Goal: Transaction & Acquisition: Purchase product/service

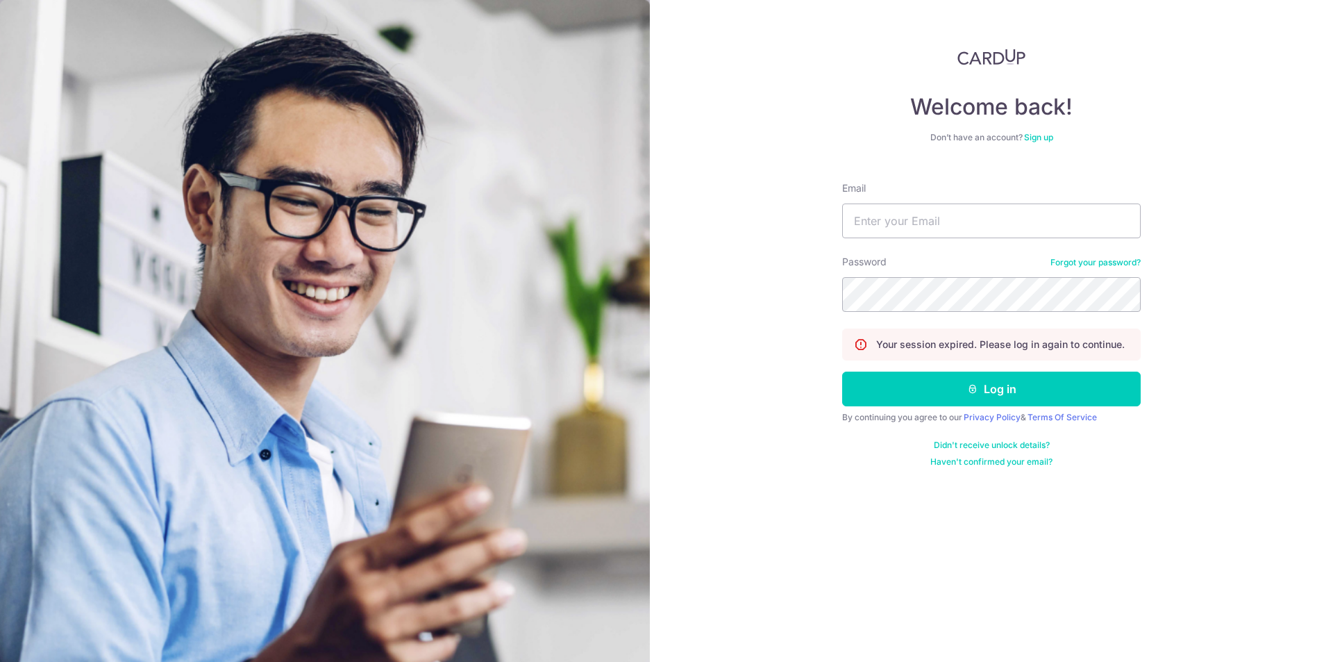
type input "[EMAIL_ADDRESS][DOMAIN_NAME]"
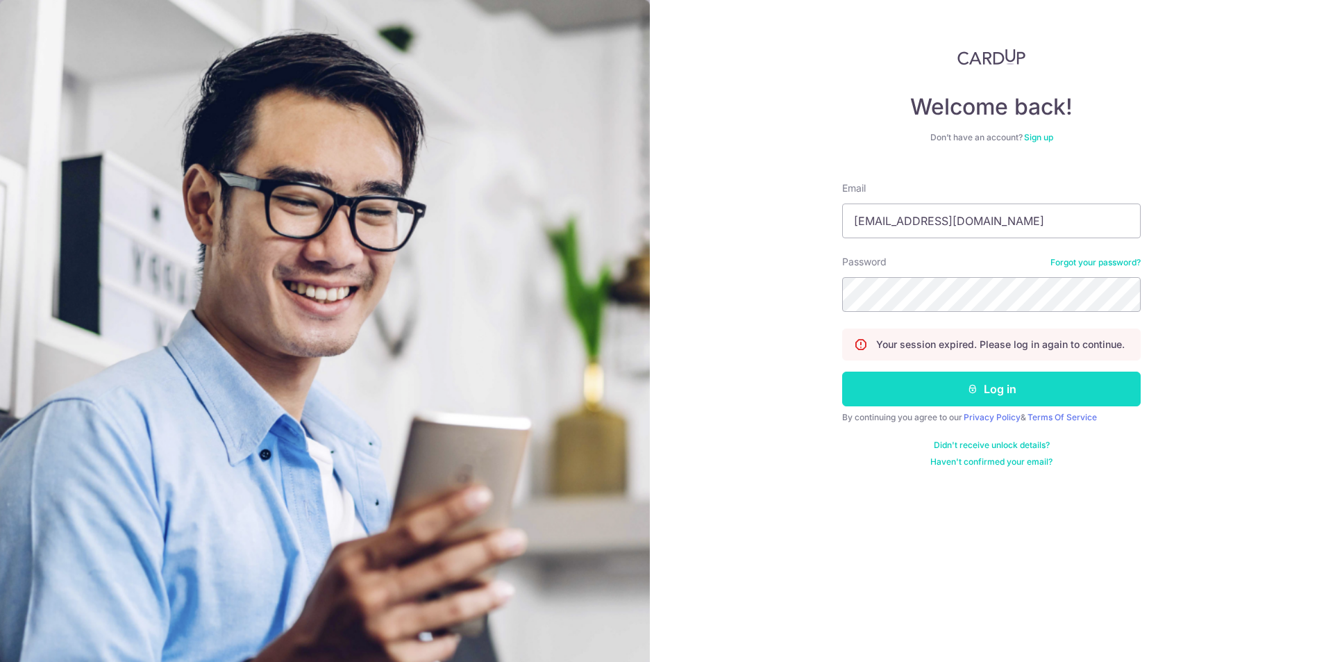
click at [969, 387] on icon "submit" at bounding box center [972, 388] width 11 height 11
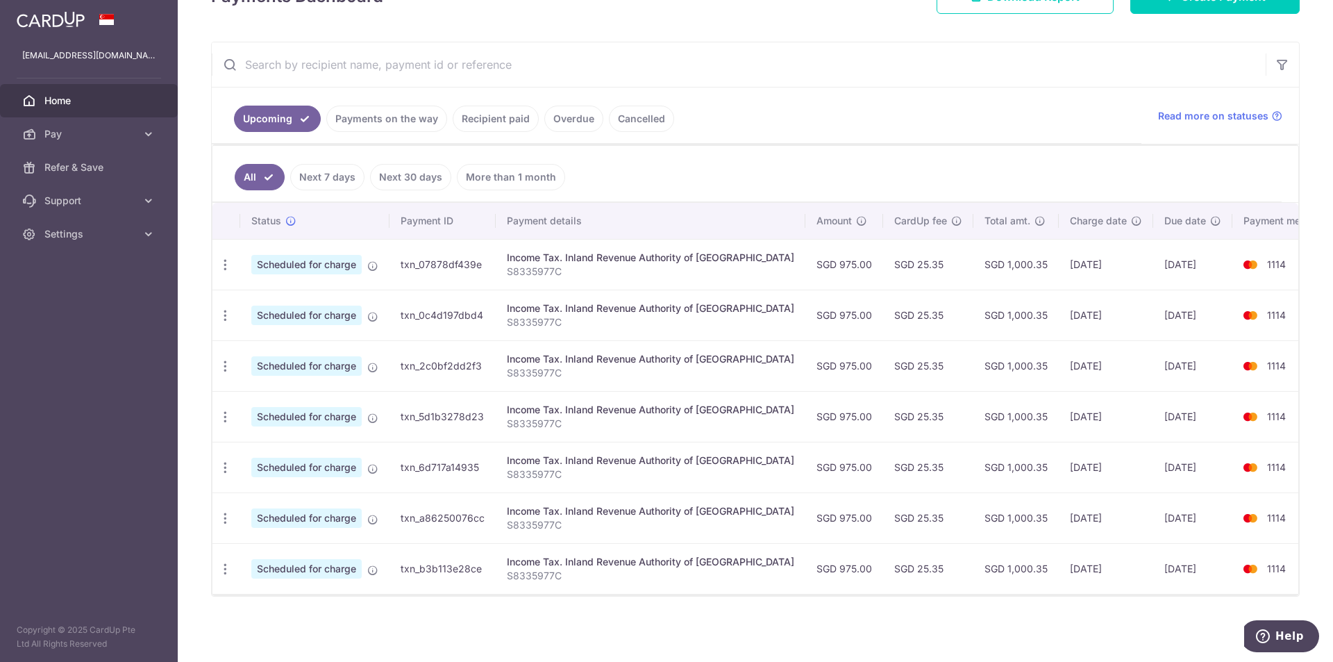
scroll to position [18, 0]
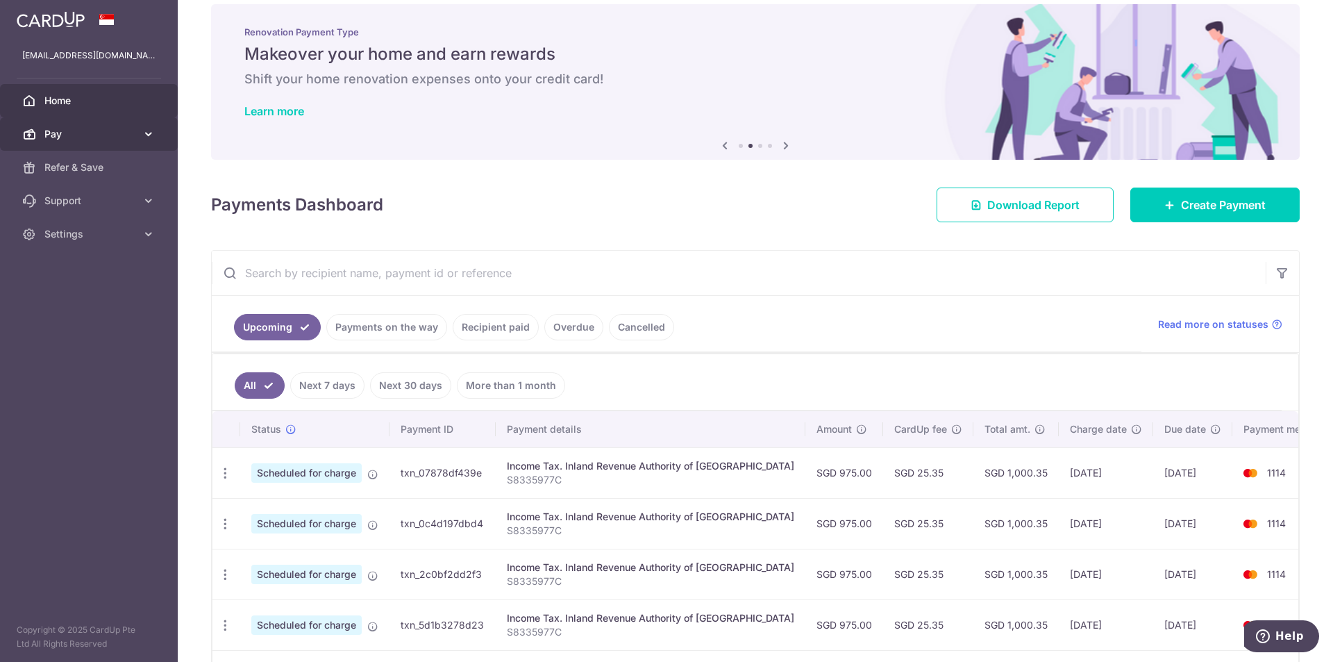
click at [142, 132] on icon at bounding box center [149, 134] width 14 height 14
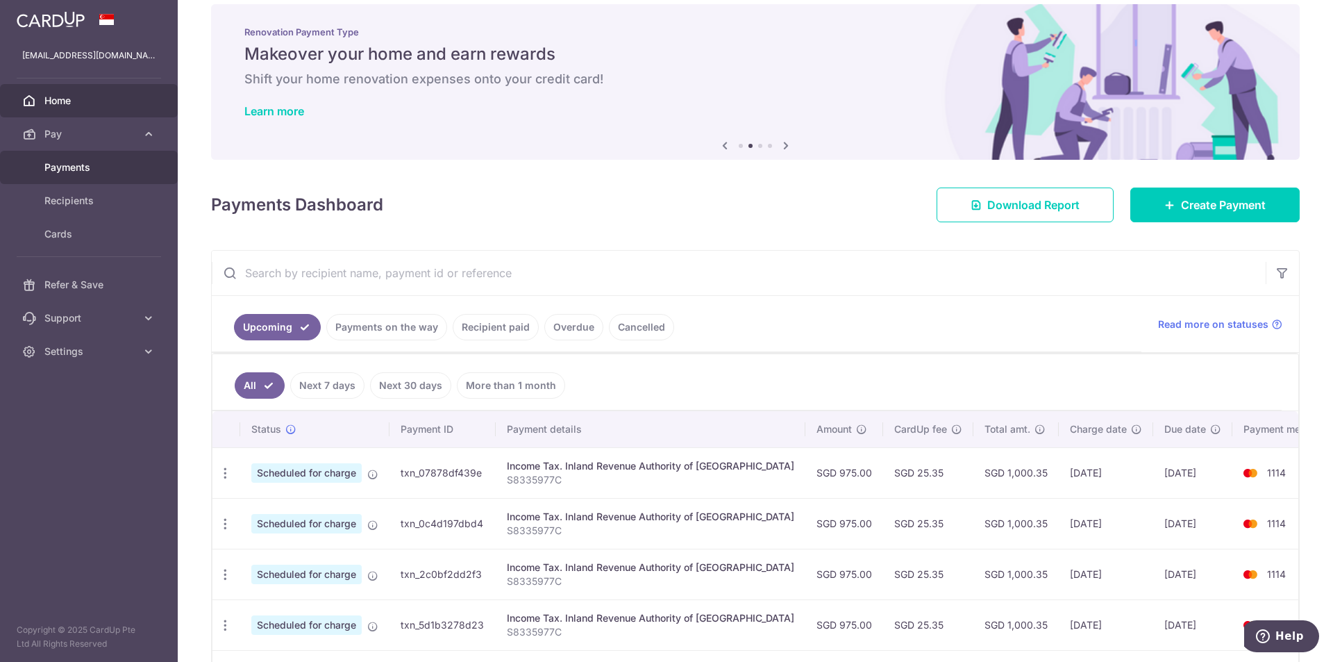
click at [107, 164] on span "Payments" at bounding box center [90, 167] width 92 height 14
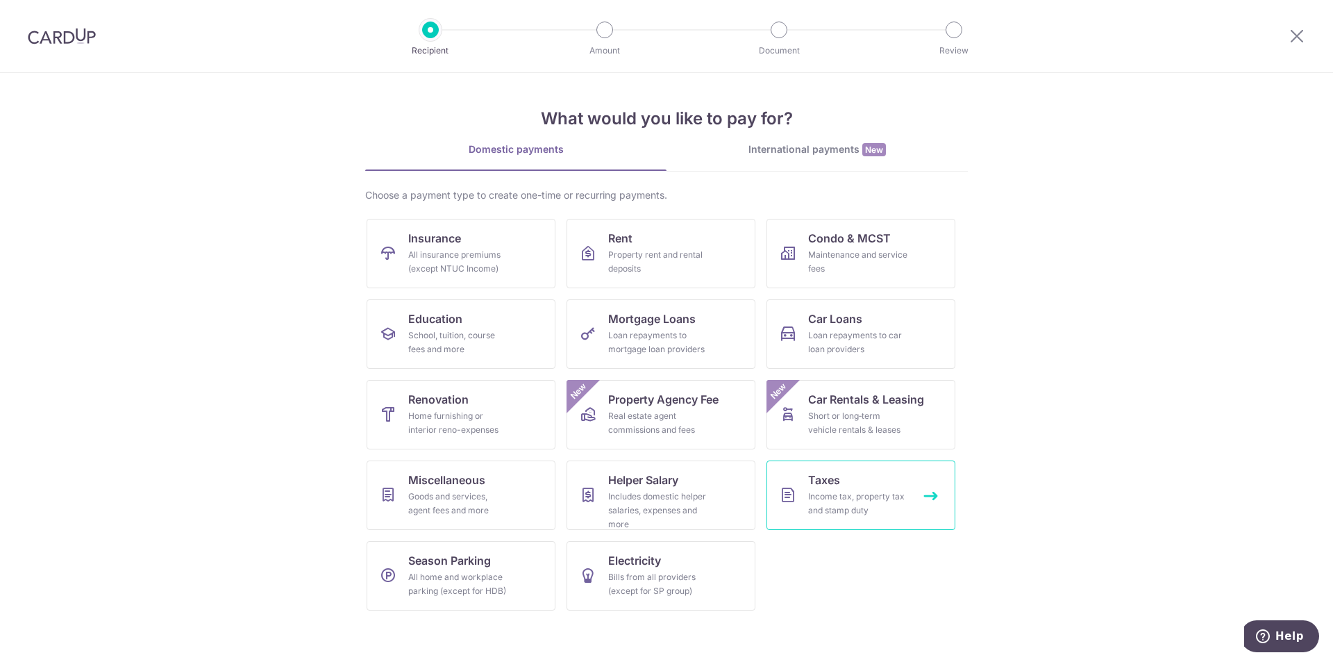
click at [803, 488] on link "Taxes Income tax, property tax and stamp duty" at bounding box center [861, 494] width 189 height 69
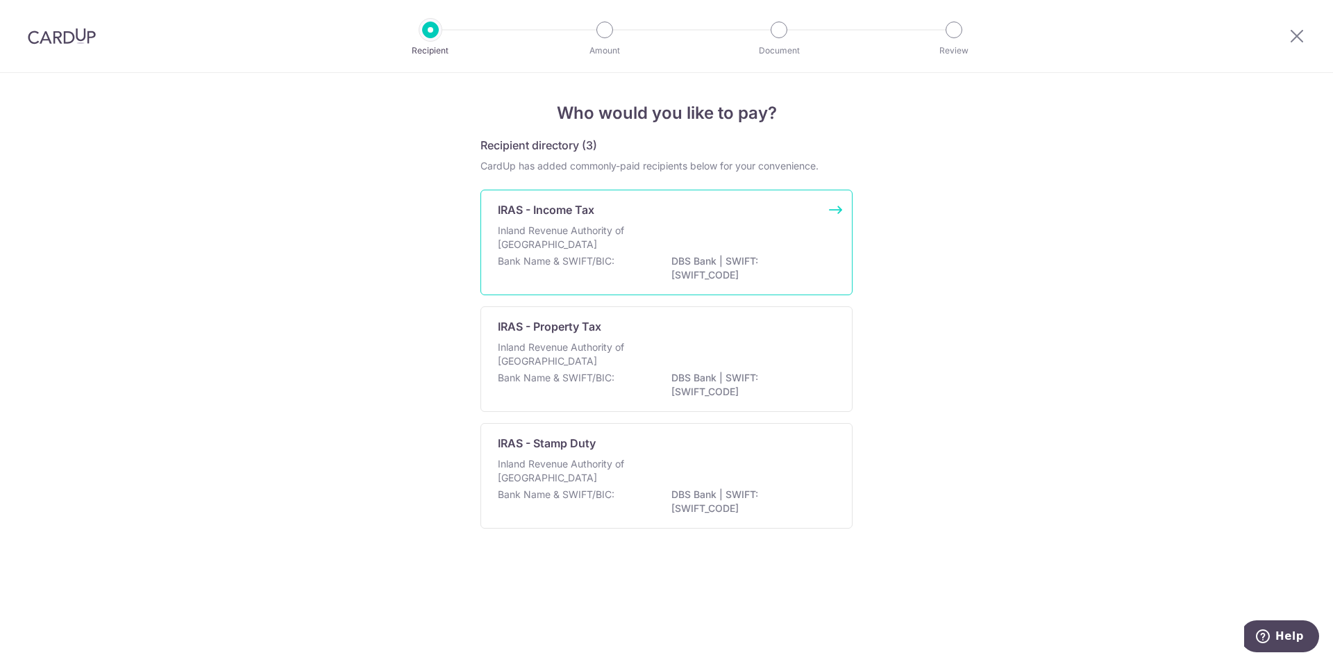
click at [617, 236] on p "Inland Revenue Authority of [GEOGRAPHIC_DATA]" at bounding box center [571, 238] width 147 height 28
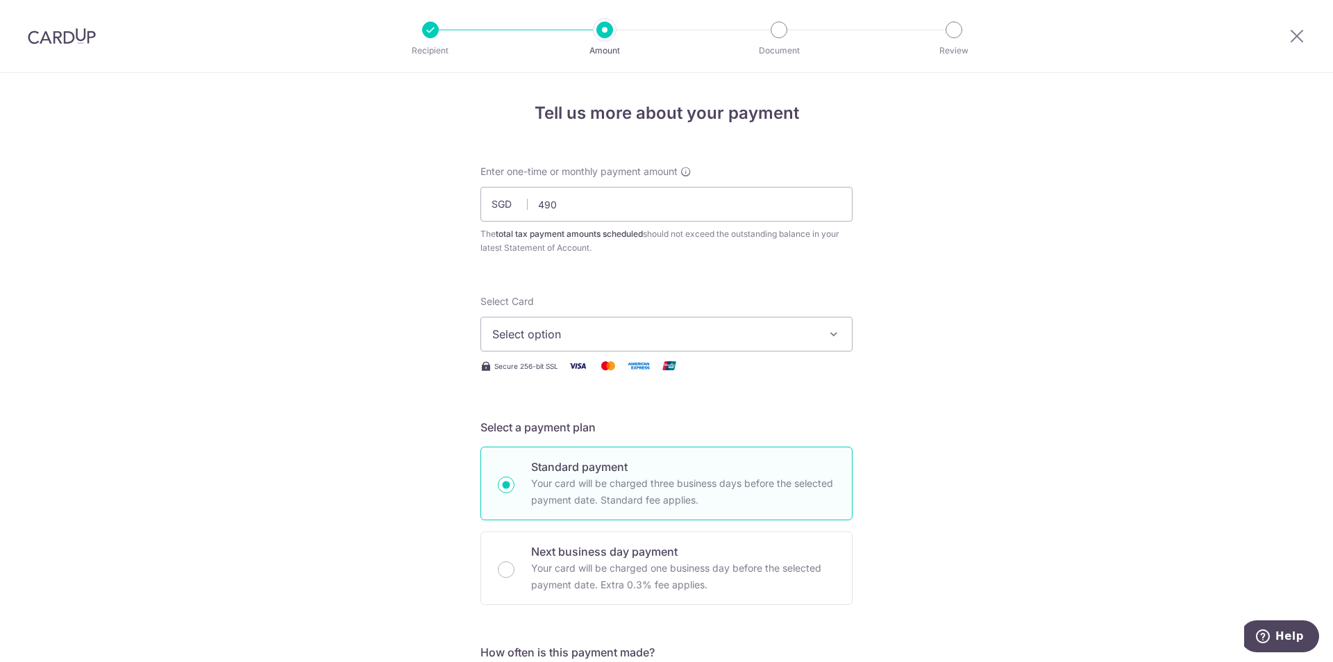
type input "490.00"
click at [683, 333] on span "Select option" at bounding box center [654, 334] width 324 height 17
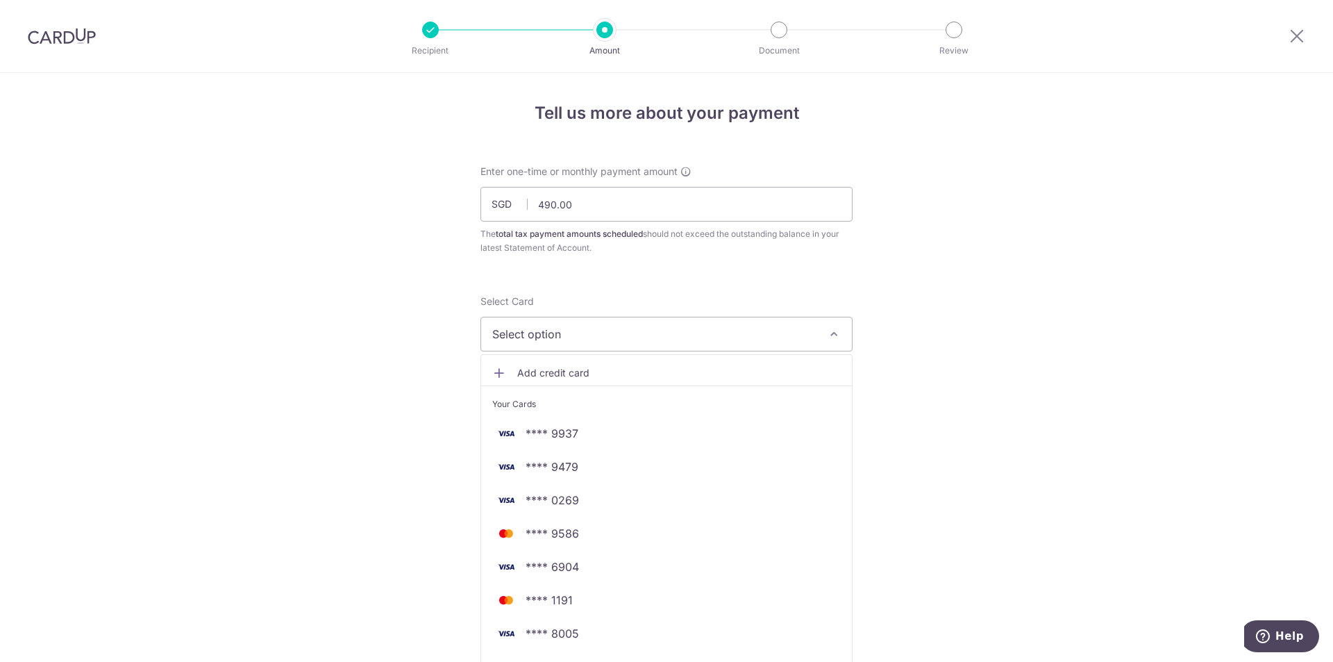
click at [647, 377] on span "Add credit card" at bounding box center [679, 373] width 324 height 14
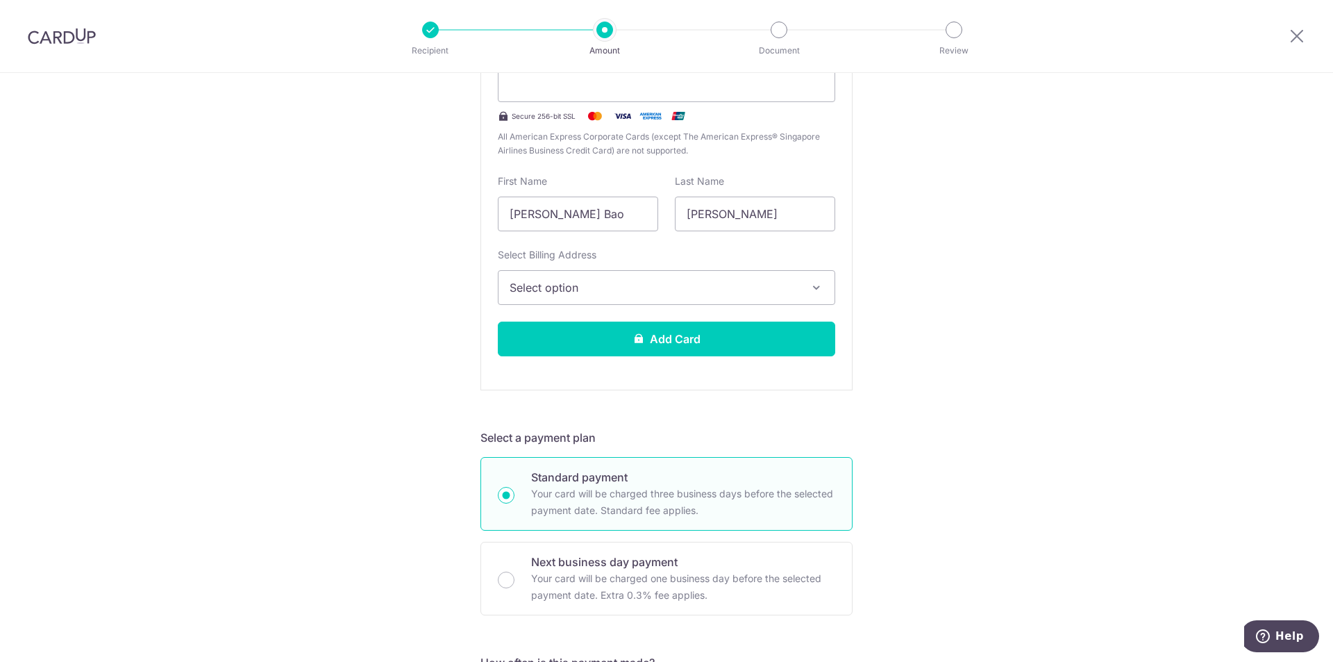
scroll to position [278, 0]
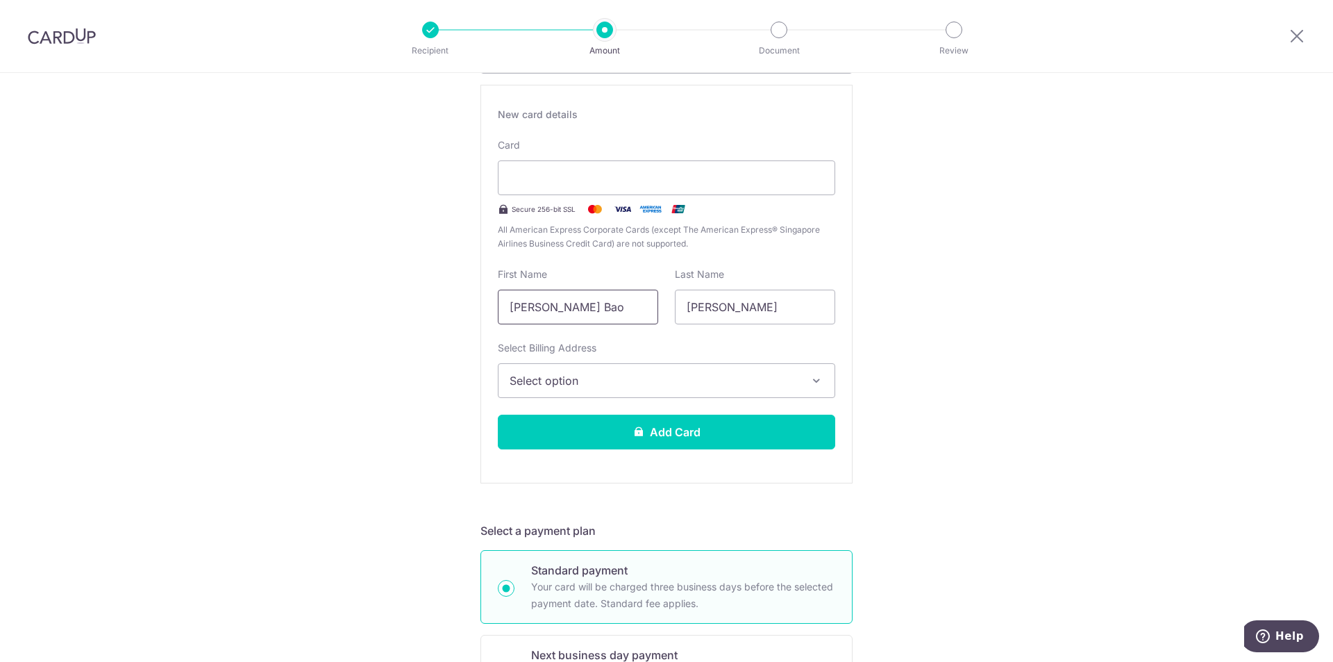
drag, startPoint x: 573, startPoint y: 301, endPoint x: 228, endPoint y: 297, distance: 344.5
click at [228, 297] on div "Tell us more about your payment Enter one-time or monthly payment amount SGD 49…" at bounding box center [666, 630] width 1333 height 1671
type input "Gerald"
type input "Chew"
click at [542, 369] on button "Select option" at bounding box center [667, 380] width 338 height 35
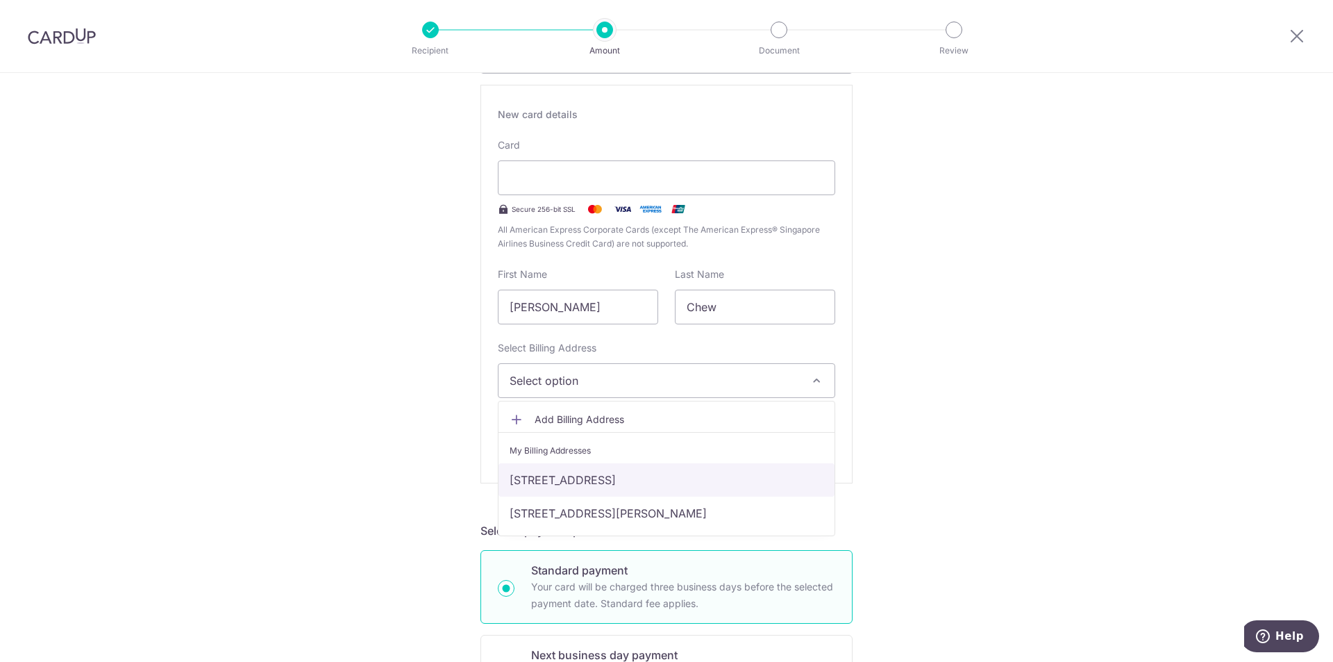
click at [560, 490] on link "338A River Valley Road, #07-01, Singapore, Singapore, Singapore-238381" at bounding box center [667, 479] width 336 height 33
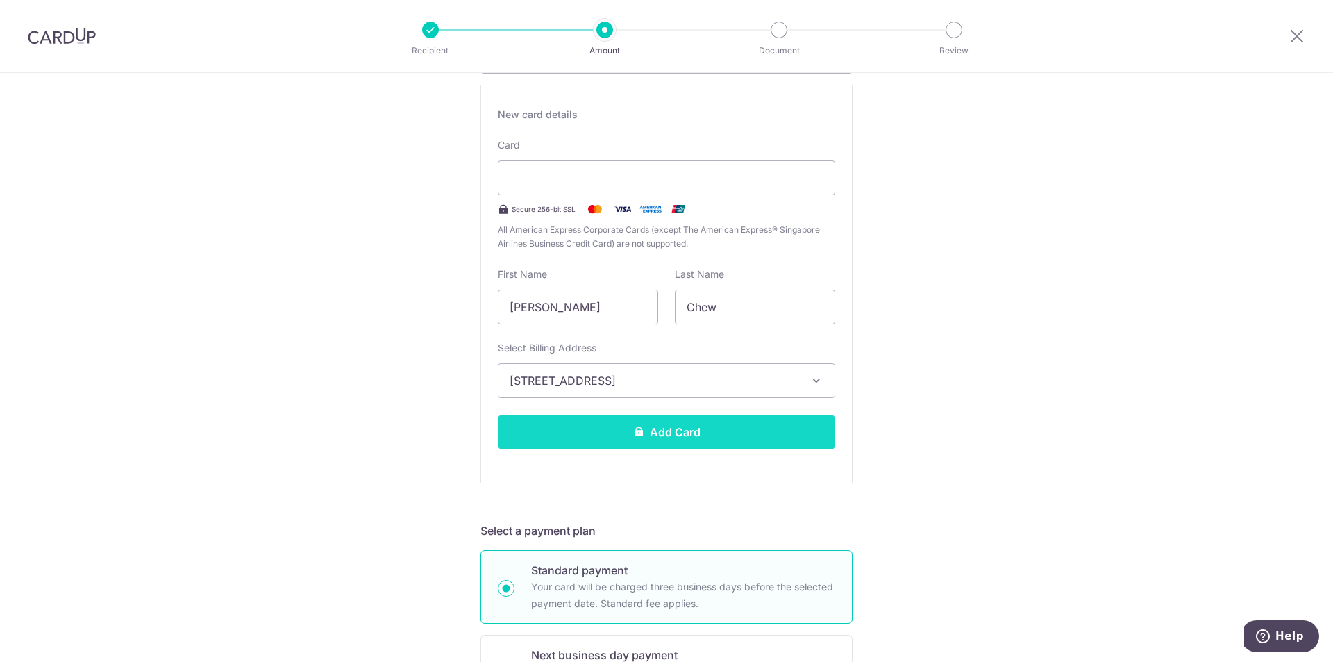
click at [649, 431] on button "Add Card" at bounding box center [667, 432] width 338 height 35
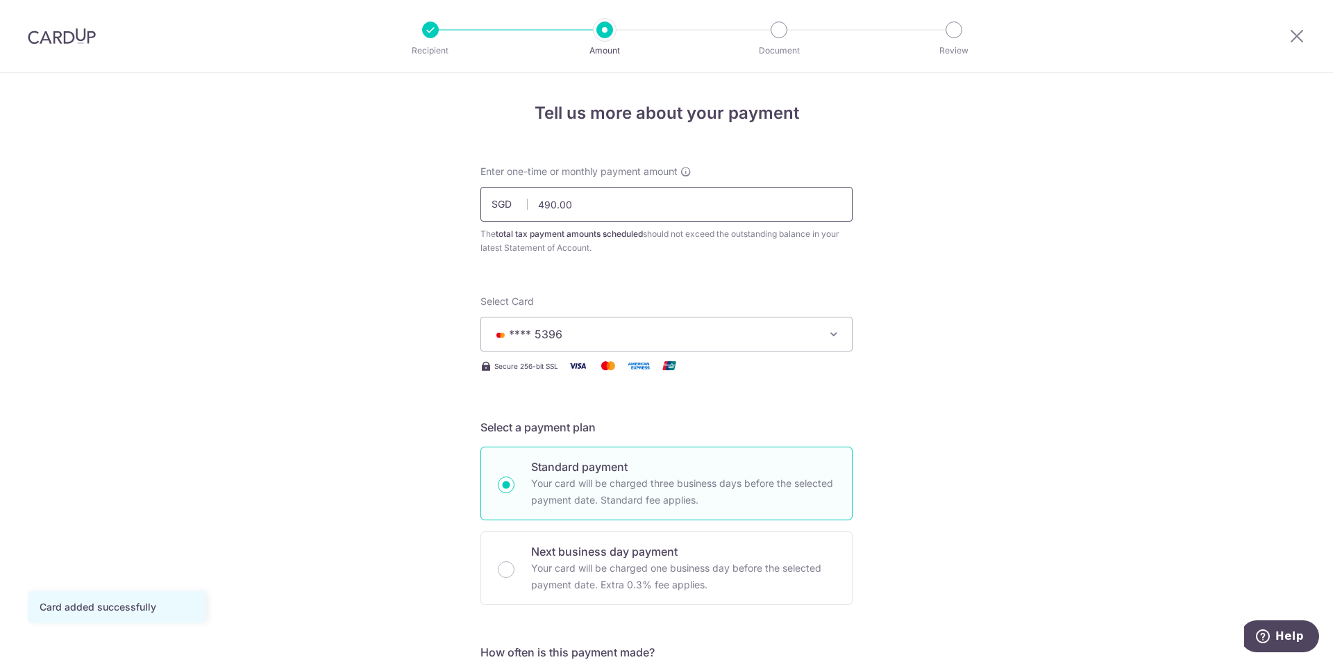
drag, startPoint x: 633, startPoint y: 204, endPoint x: 373, endPoint y: 204, distance: 260.4
click at [599, 211] on input "489.00" at bounding box center [667, 204] width 372 height 35
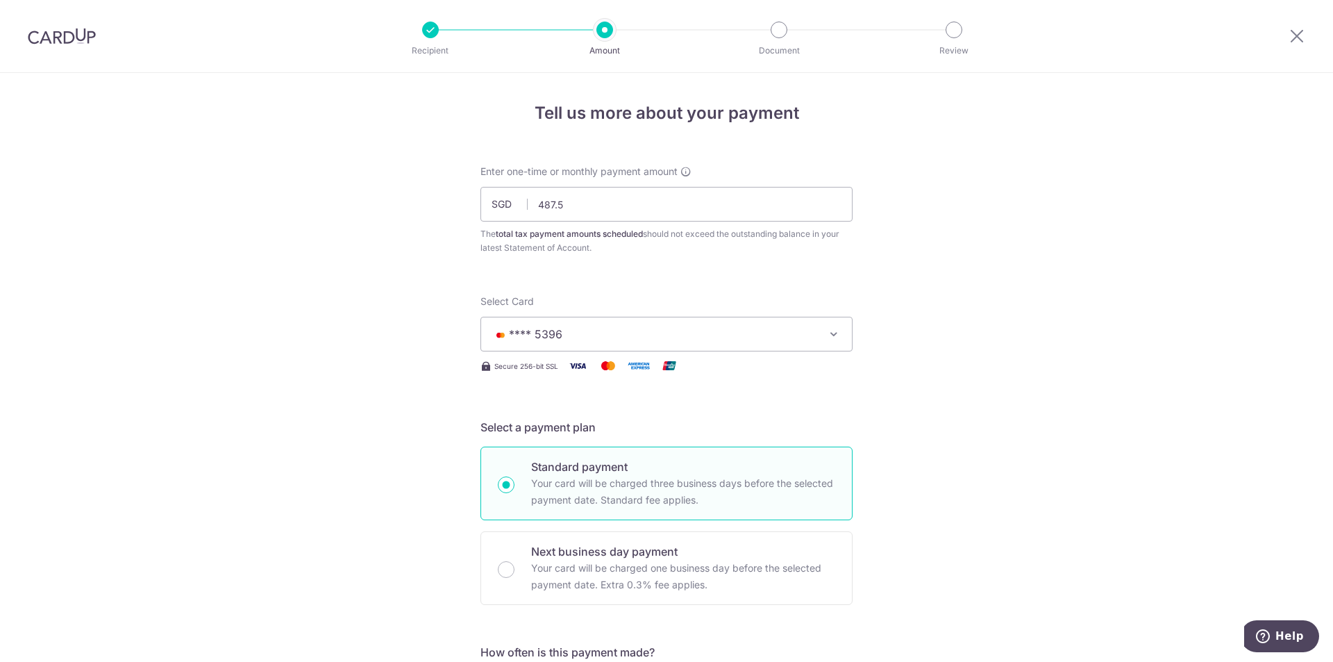
type input "487.50"
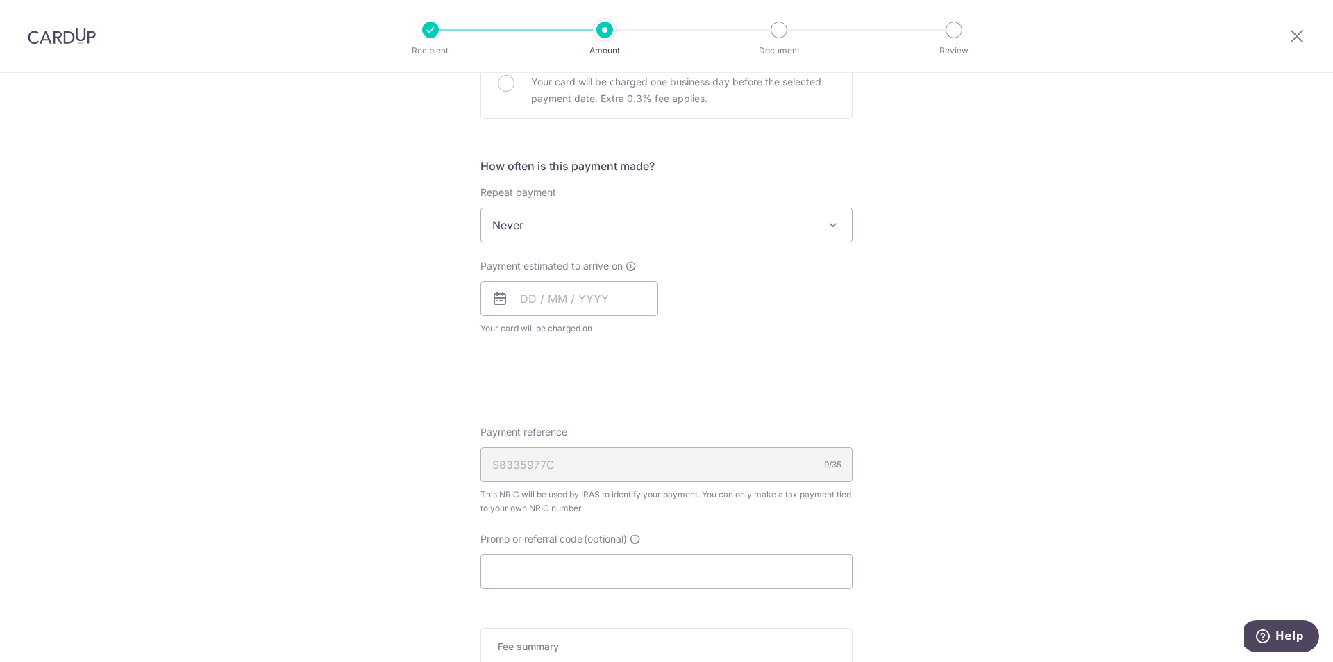
scroll to position [701, 0]
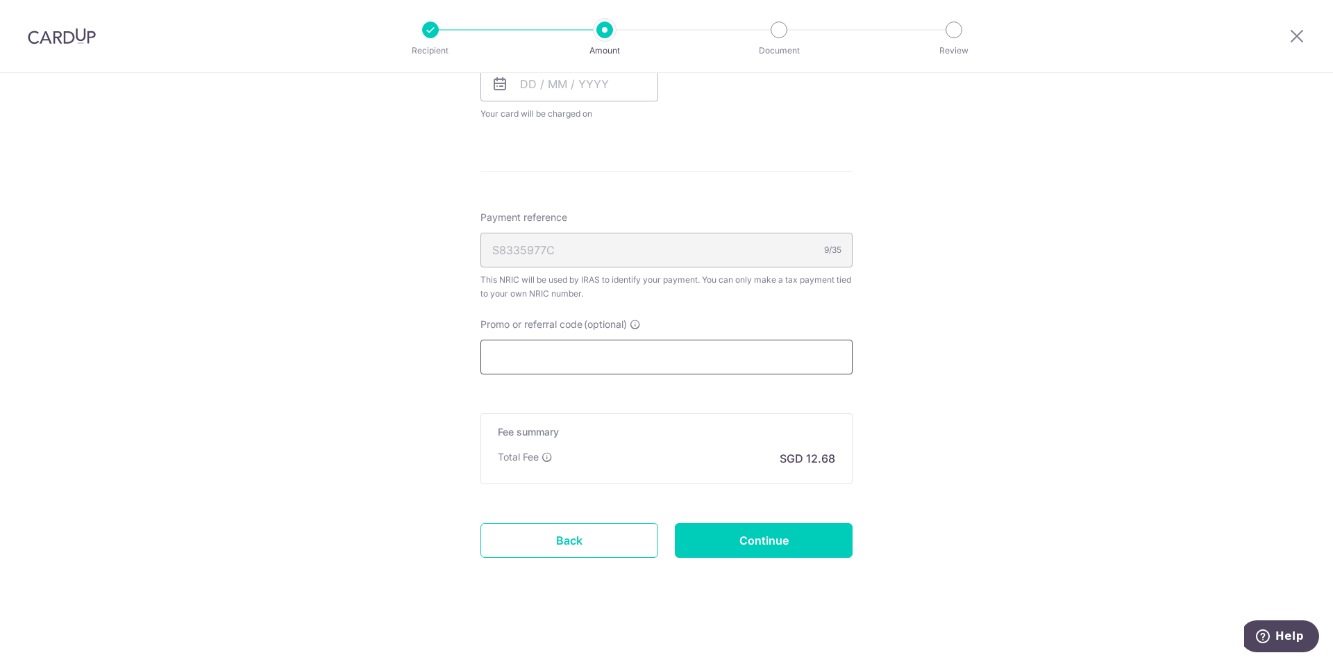
click at [783, 356] on input "Promo or referral code (optional)" at bounding box center [667, 357] width 372 height 35
click at [1044, 319] on div "Tell us more about your payment Enter one-time or monthly payment amount SGD 48…" at bounding box center [666, 17] width 1333 height 1290
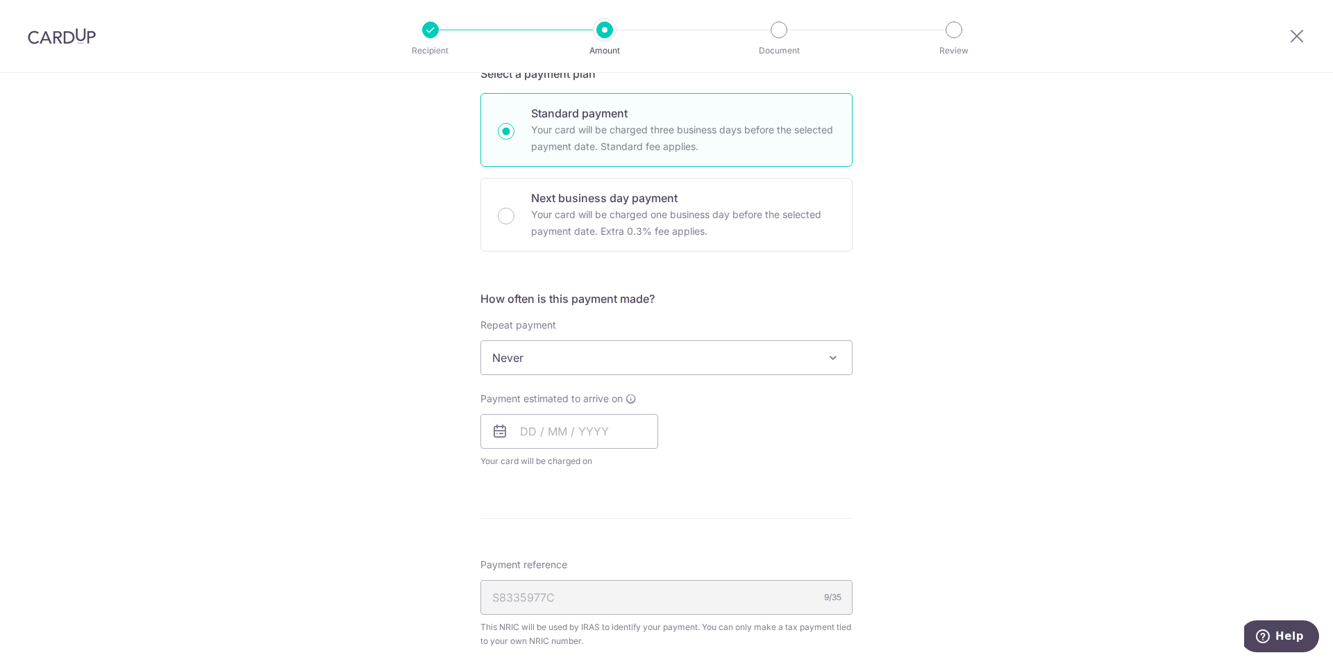
click at [619, 342] on span "Never" at bounding box center [666, 357] width 371 height 33
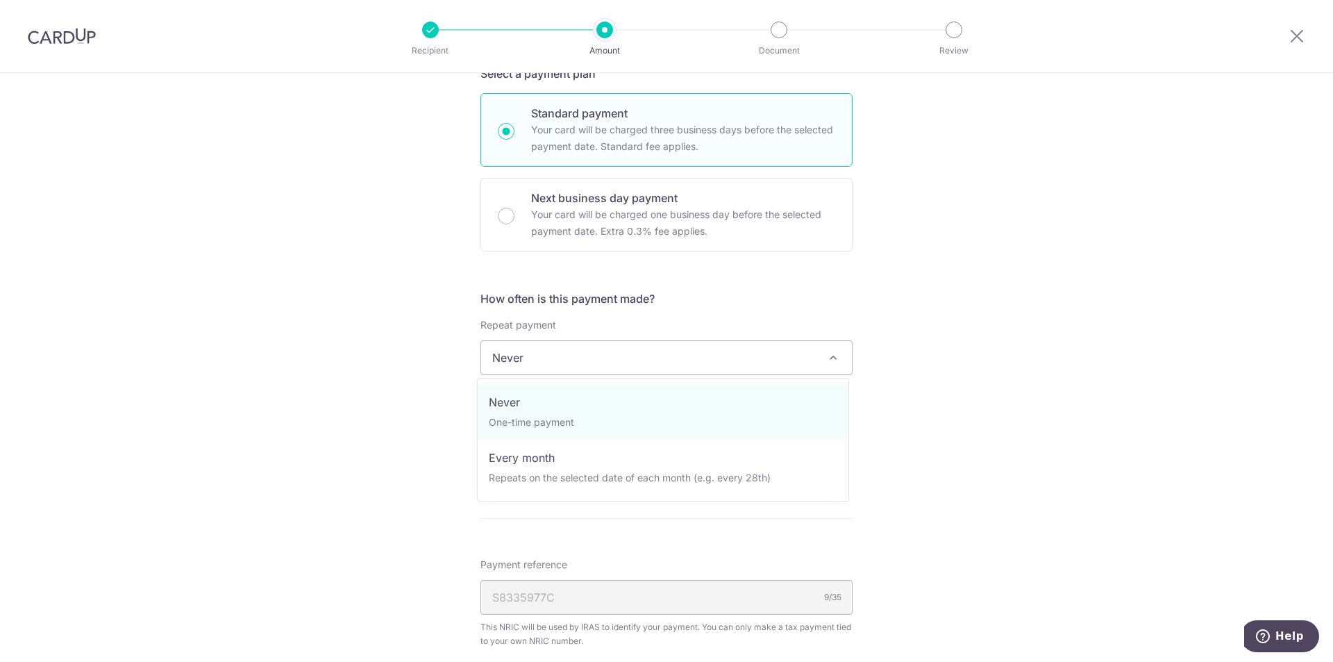
click at [295, 372] on div "Tell us more about your payment Enter one-time or monthly payment amount SGD 48…" at bounding box center [666, 364] width 1333 height 1290
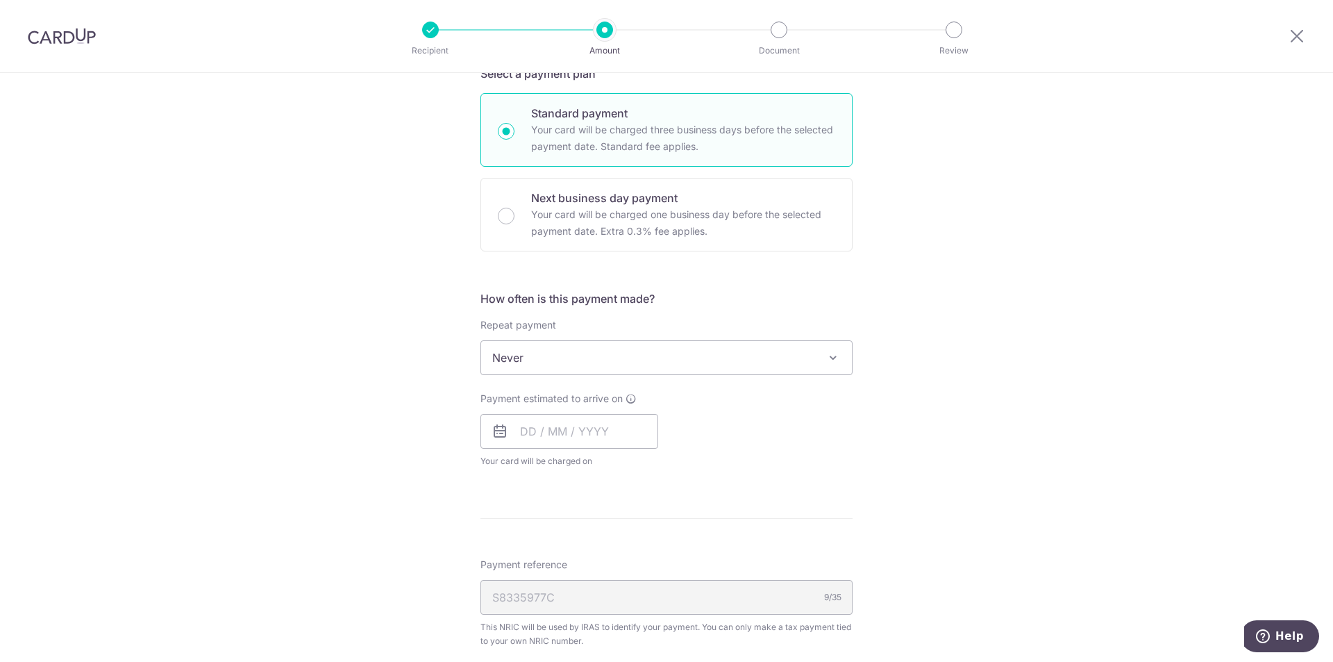
click at [502, 436] on icon at bounding box center [500, 431] width 17 height 17
click at [524, 430] on input "text" at bounding box center [570, 431] width 178 height 35
click at [619, 585] on link "18" at bounding box center [620, 585] width 22 height 22
type input "18/09/2025"
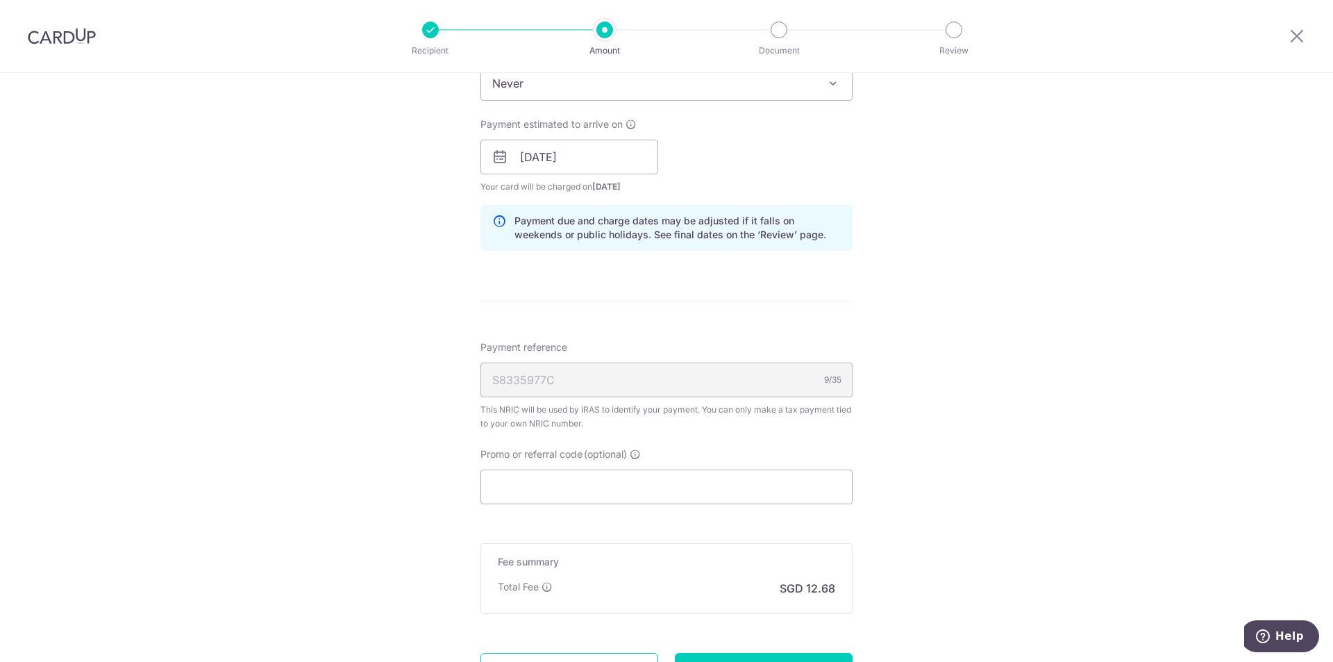
scroll to position [758, 0]
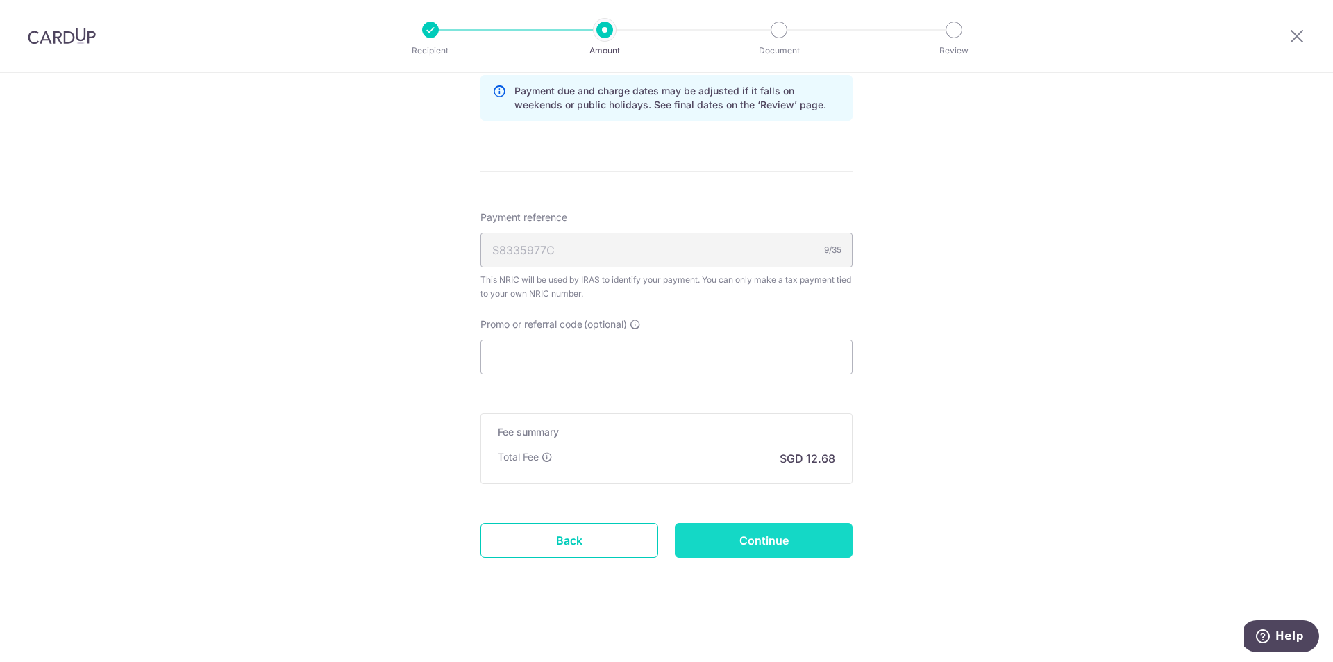
click at [741, 541] on input "Continue" at bounding box center [764, 540] width 178 height 35
type input "Create Schedule"
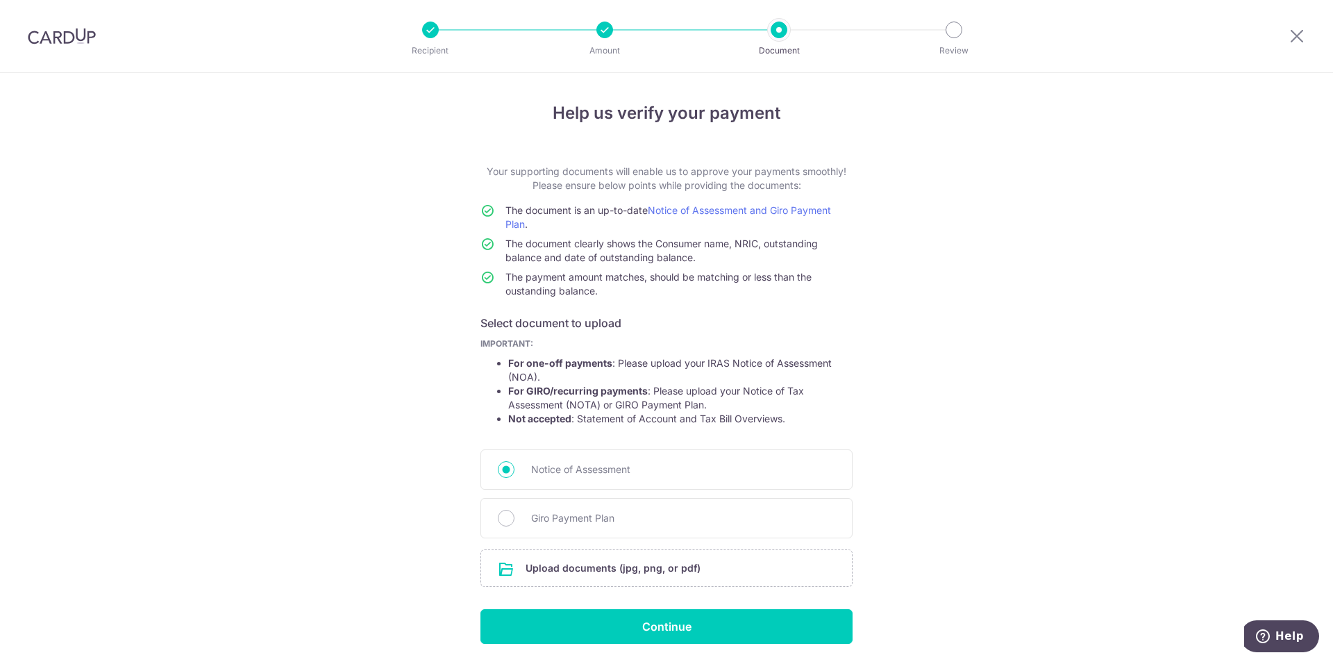
scroll to position [47, 0]
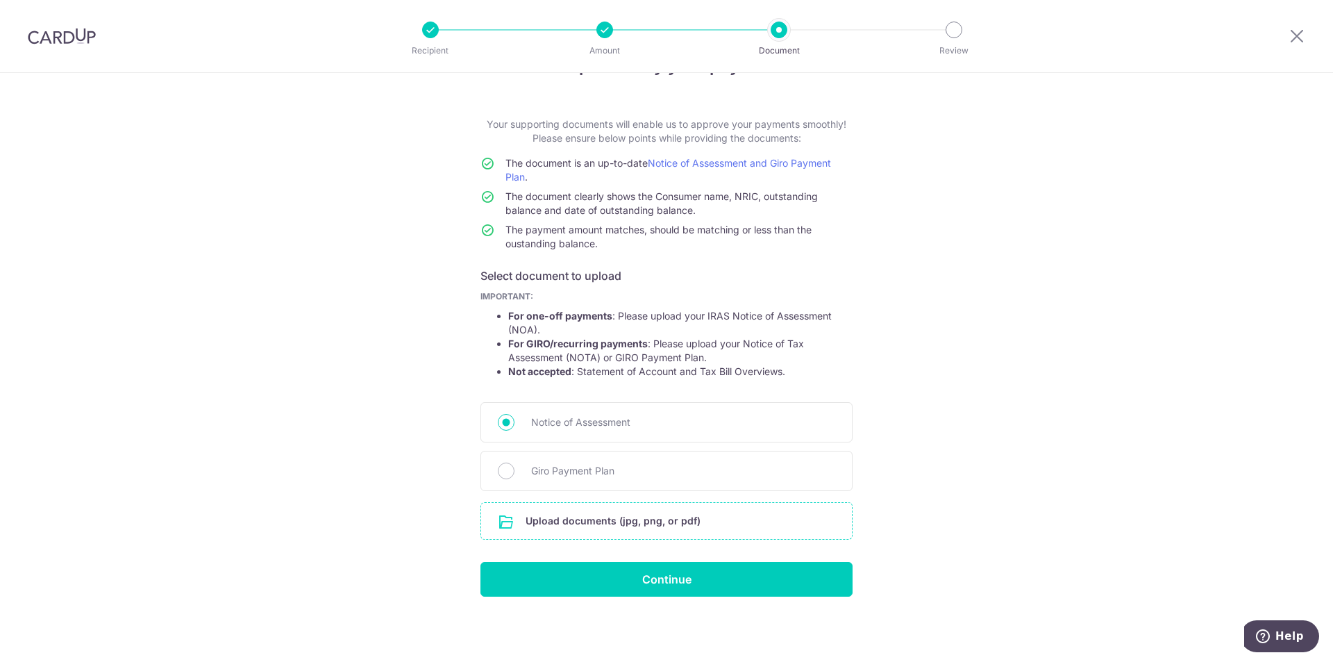
click at [560, 520] on input "file" at bounding box center [666, 521] width 371 height 36
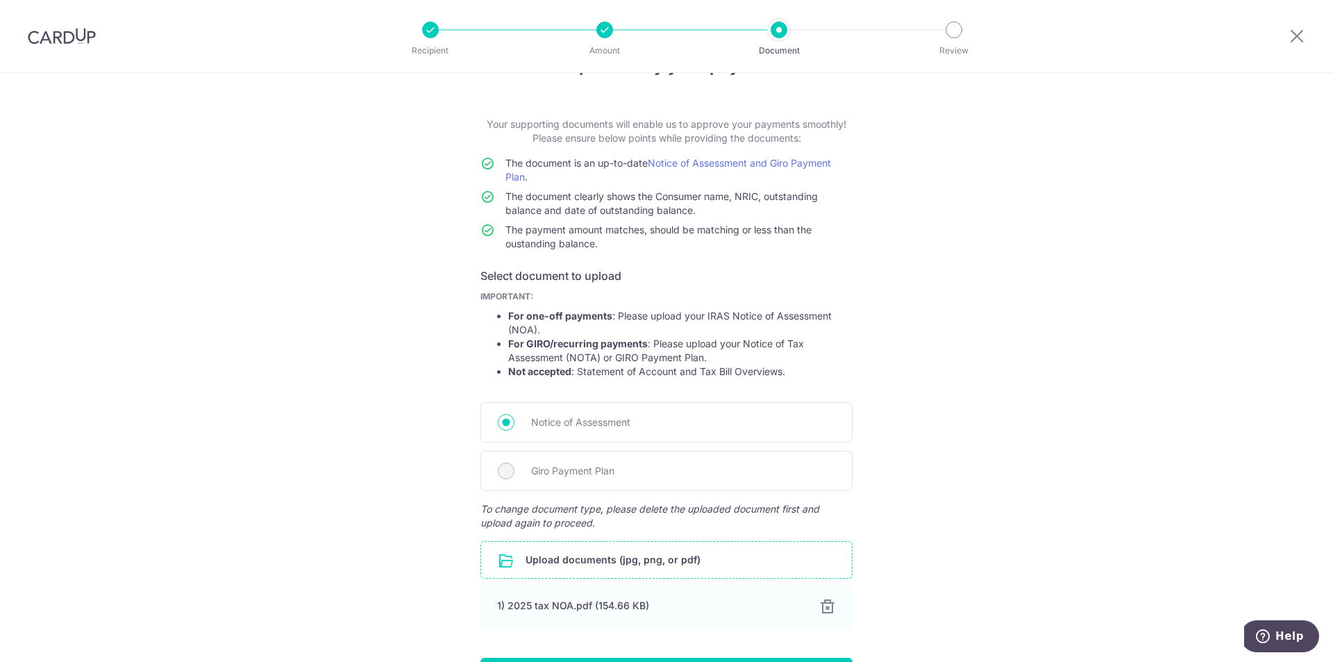
scroll to position [143, 0]
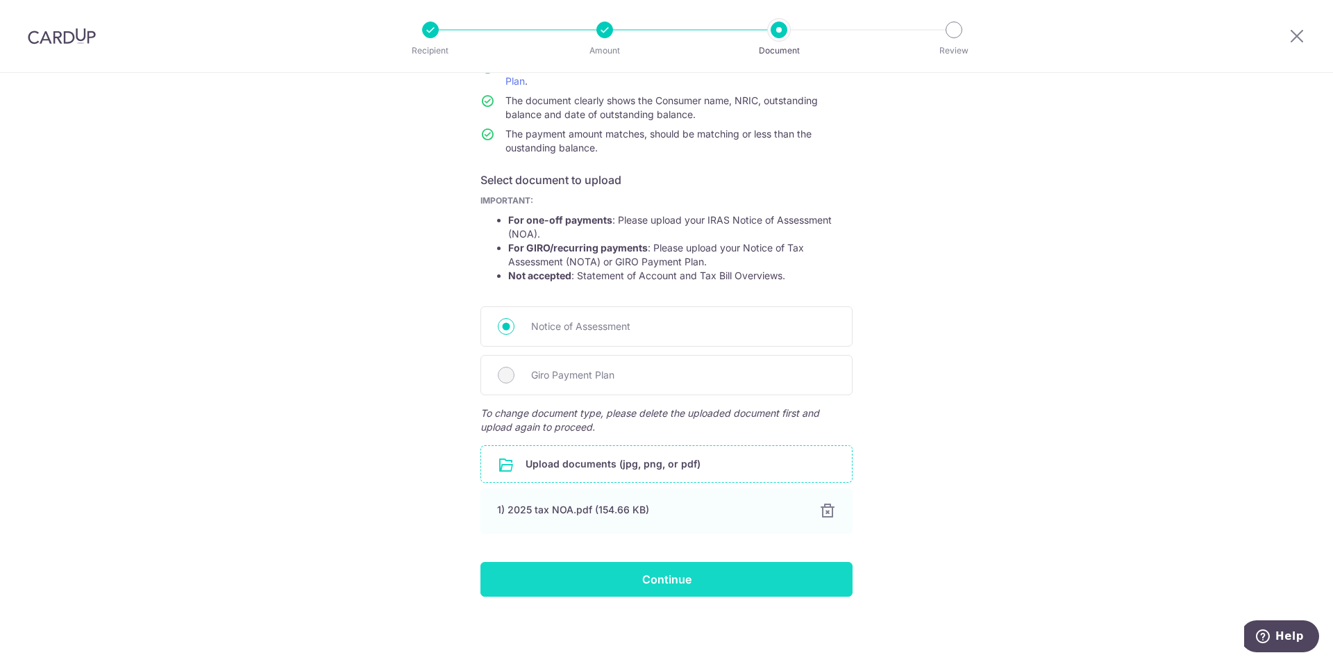
click at [642, 575] on input "Continue" at bounding box center [667, 579] width 372 height 35
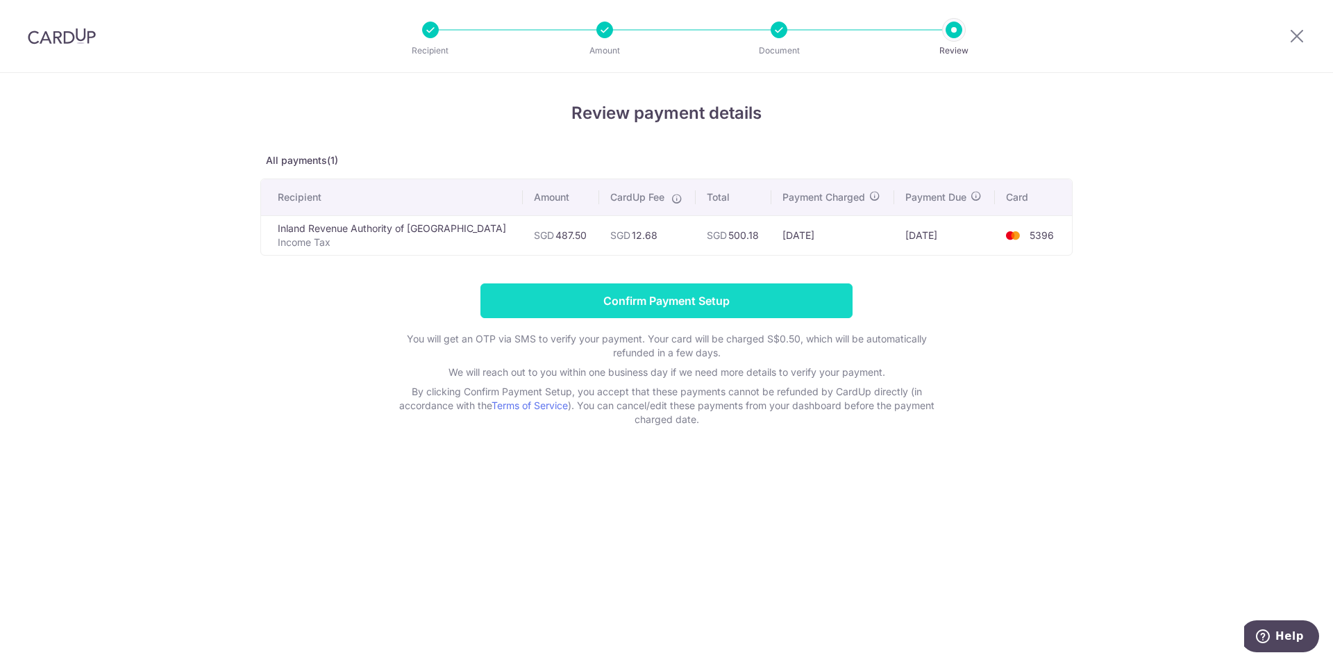
click at [631, 301] on input "Confirm Payment Setup" at bounding box center [667, 300] width 372 height 35
